Goal: Task Accomplishment & Management: Manage account settings

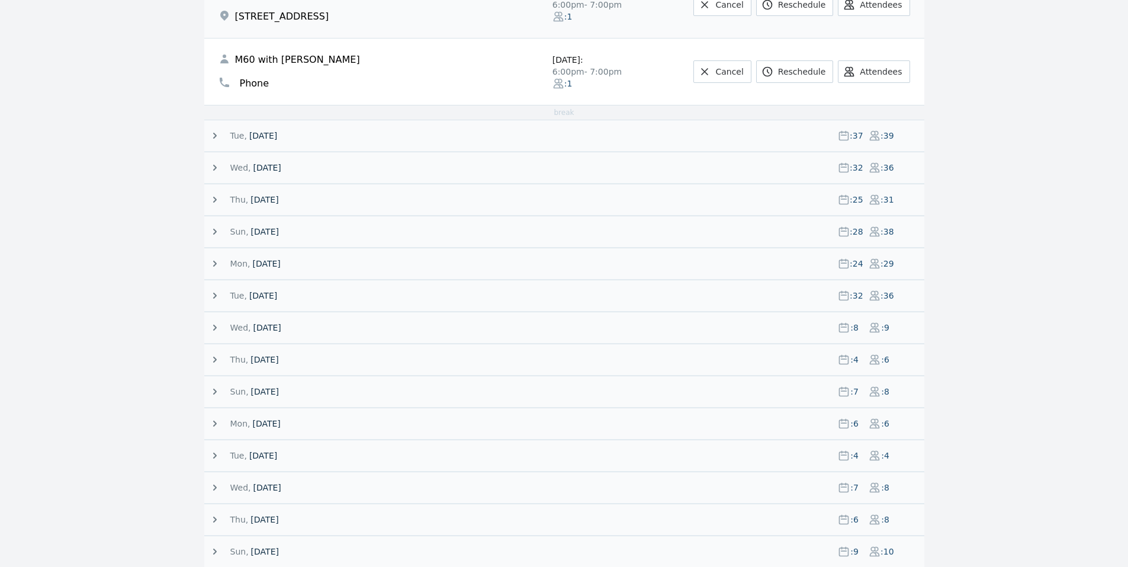
scroll to position [2425, 0]
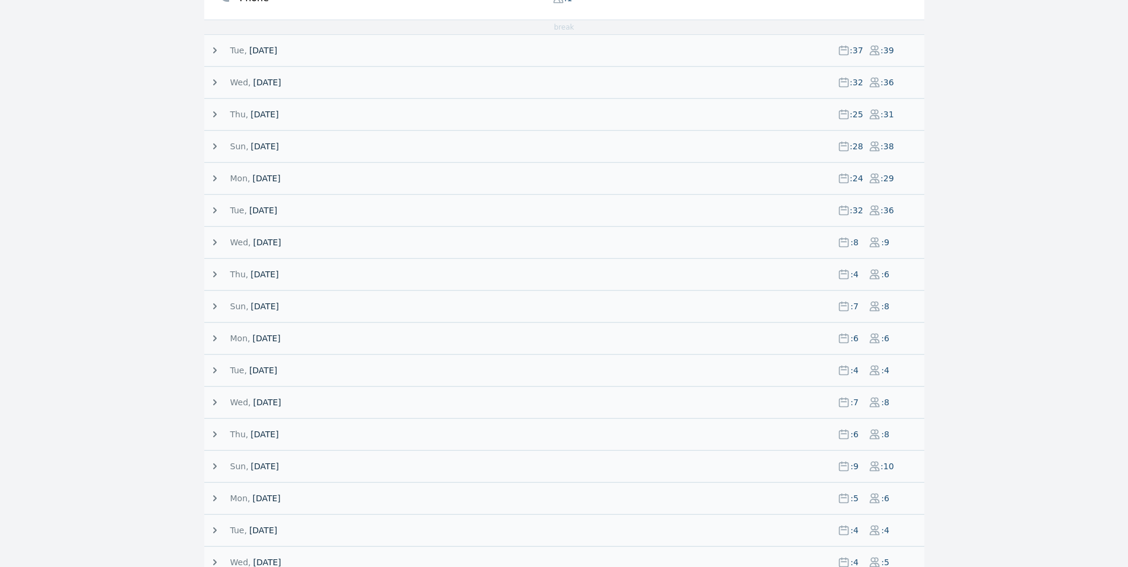
click at [251, 82] on span at bounding box center [252, 82] width 2 height 12
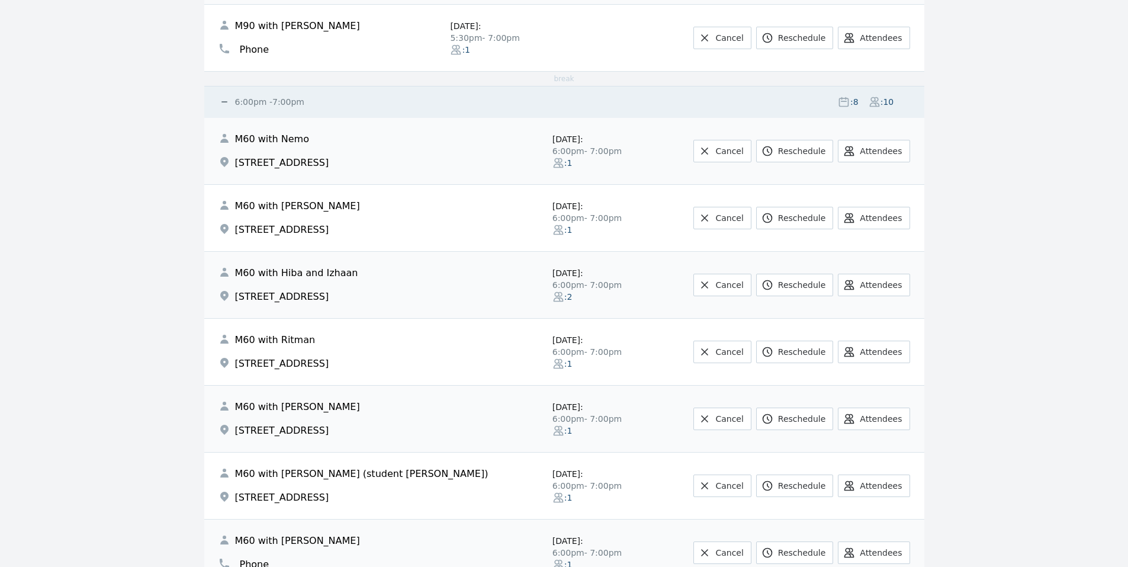
scroll to position [4557, 0]
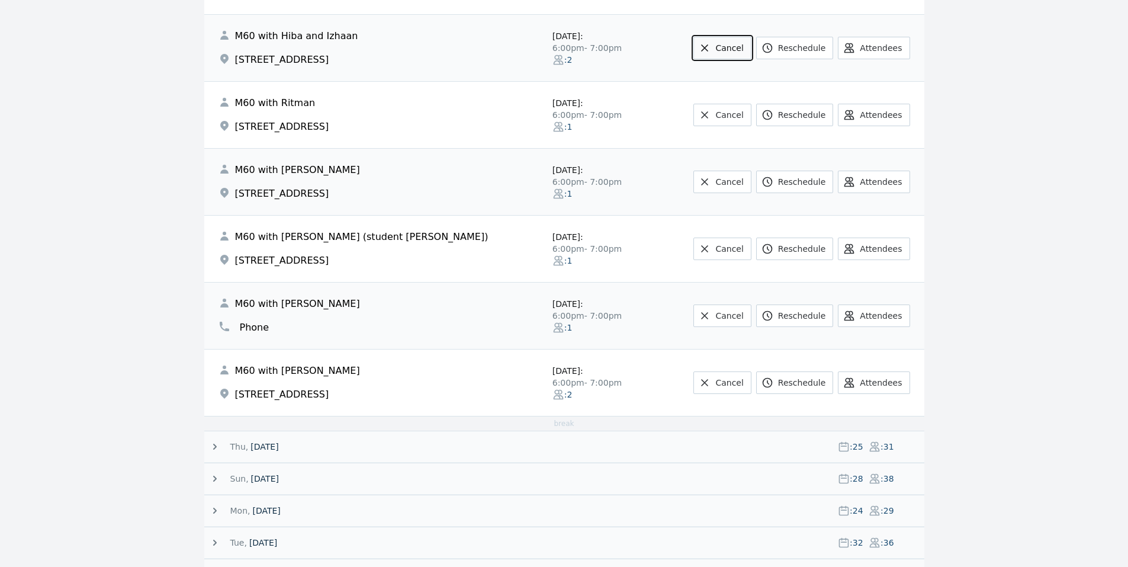
click at [742, 50] on link "Cancel" at bounding box center [722, 48] width 57 height 23
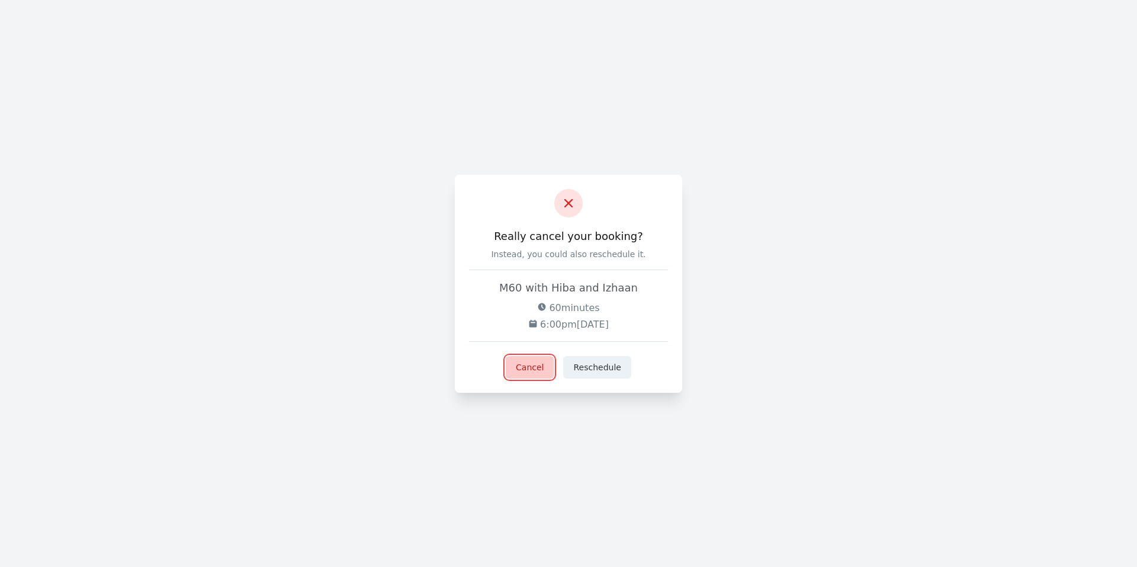
click at [543, 358] on button "Cancel" at bounding box center [530, 367] width 48 height 23
